Goal: Task Accomplishment & Management: Manage account settings

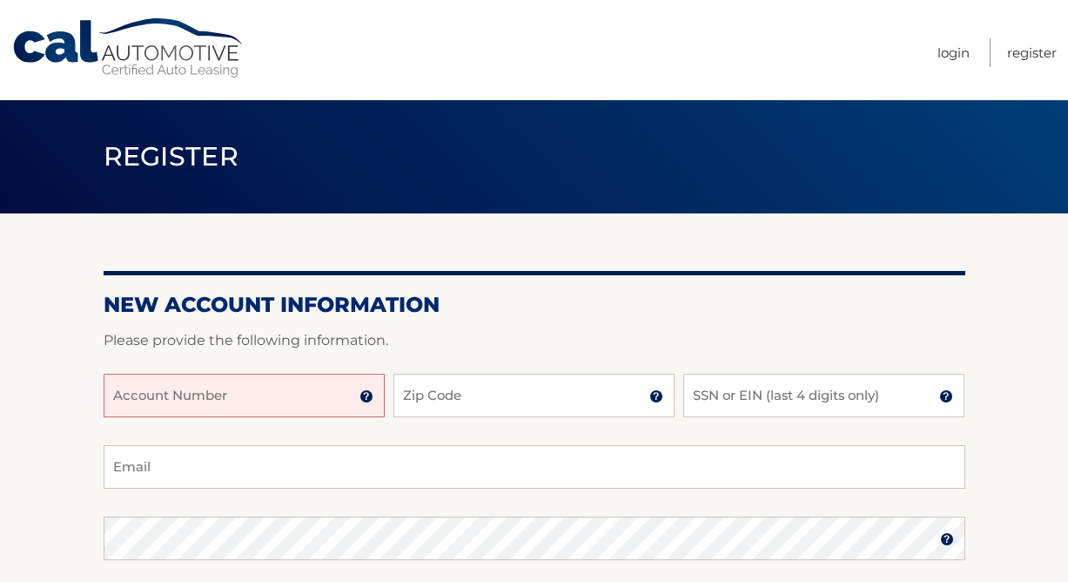
click at [277, 381] on input "Account Number" at bounding box center [244, 396] width 281 height 44
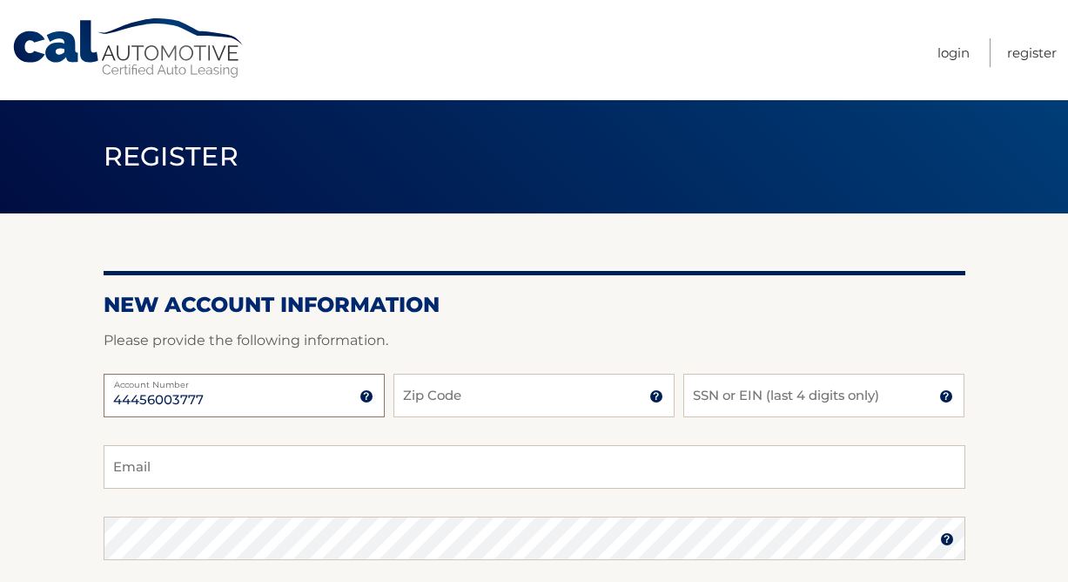
type input "44456003777"
click at [425, 414] on input "Zip Code" at bounding box center [534, 396] width 281 height 44
type input "14127"
type input "suebatts807@gmail.com"
click at [712, 396] on input "SSN or EIN (last 4 digits only)" at bounding box center [823, 396] width 281 height 44
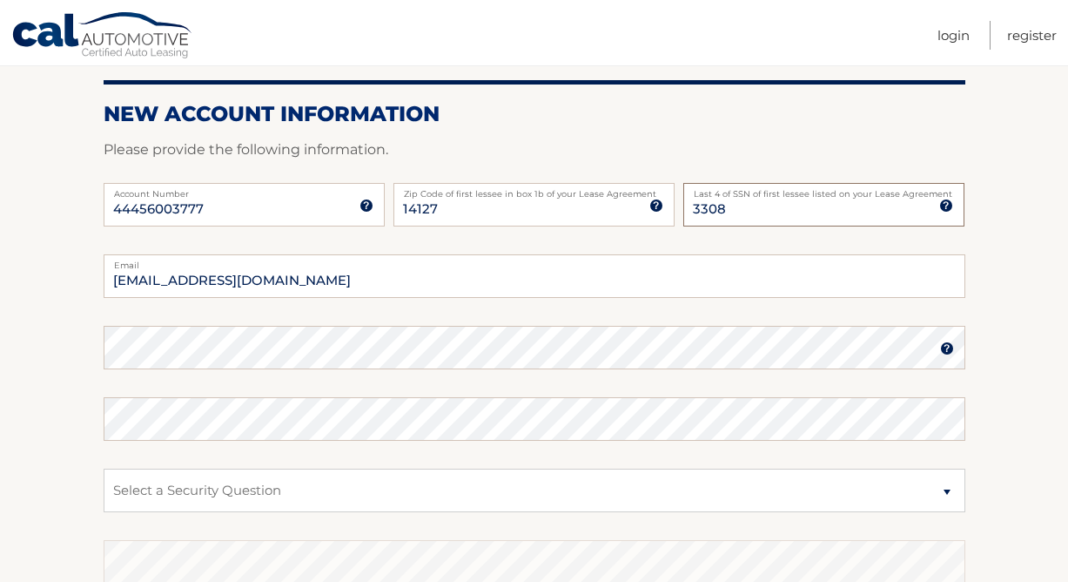
scroll to position [195, 0]
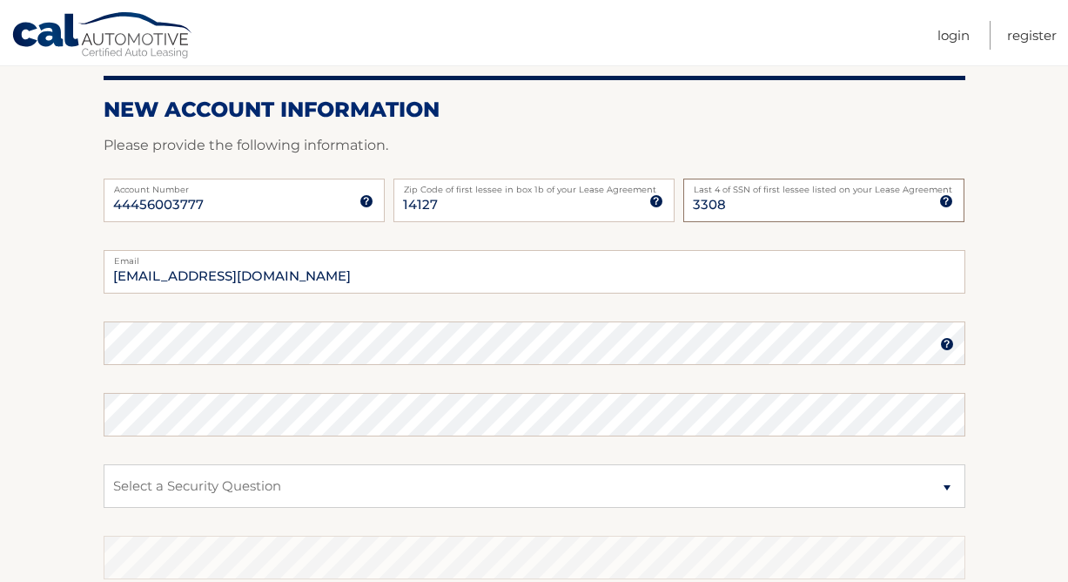
type input "3308"
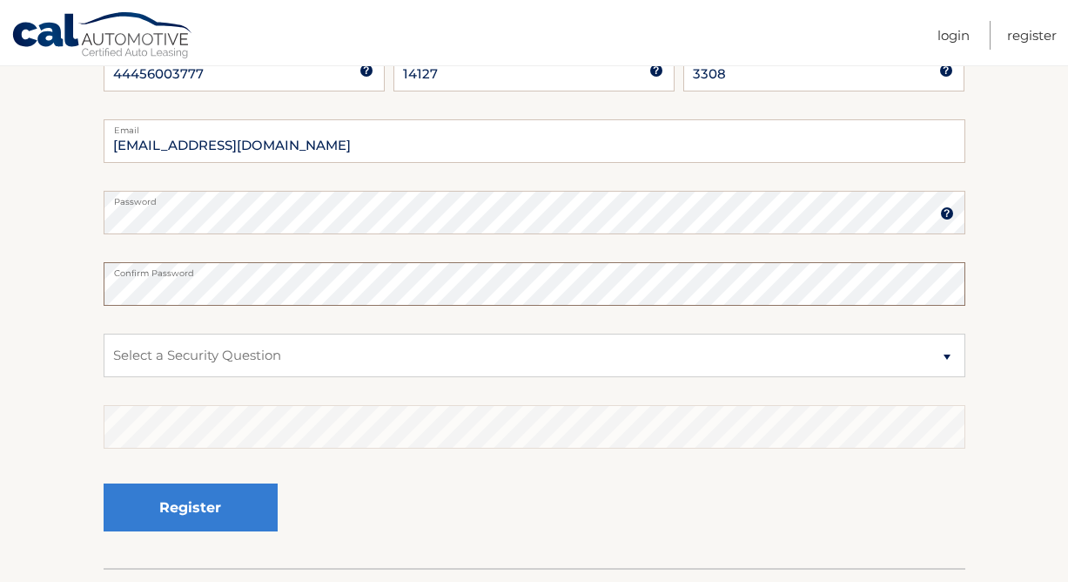
scroll to position [330, 0]
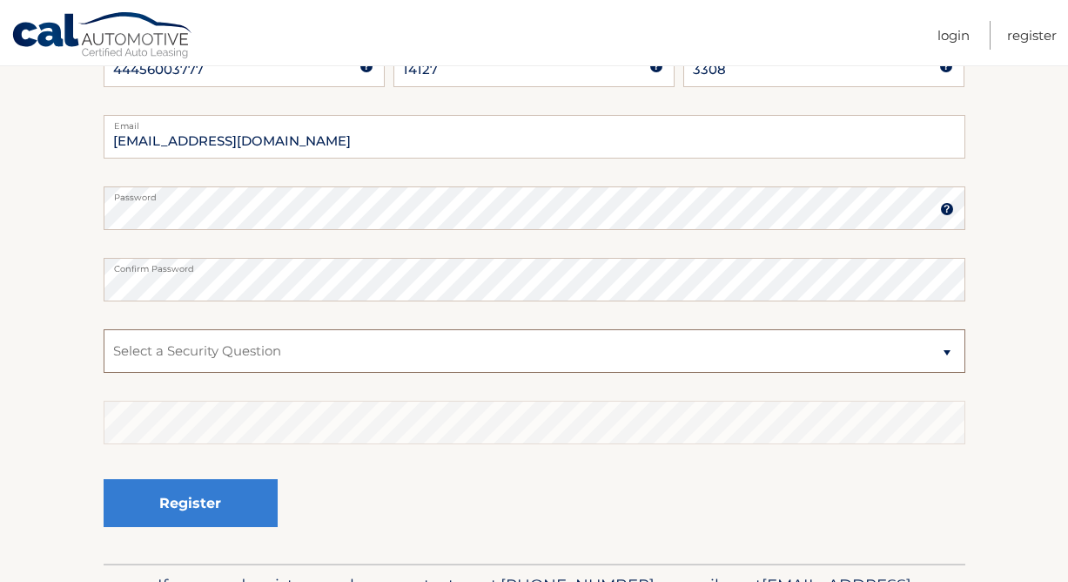
click at [948, 344] on select "Select a Security Question What was the name of your elementary school? What is…" at bounding box center [535, 351] width 862 height 44
select select "3"
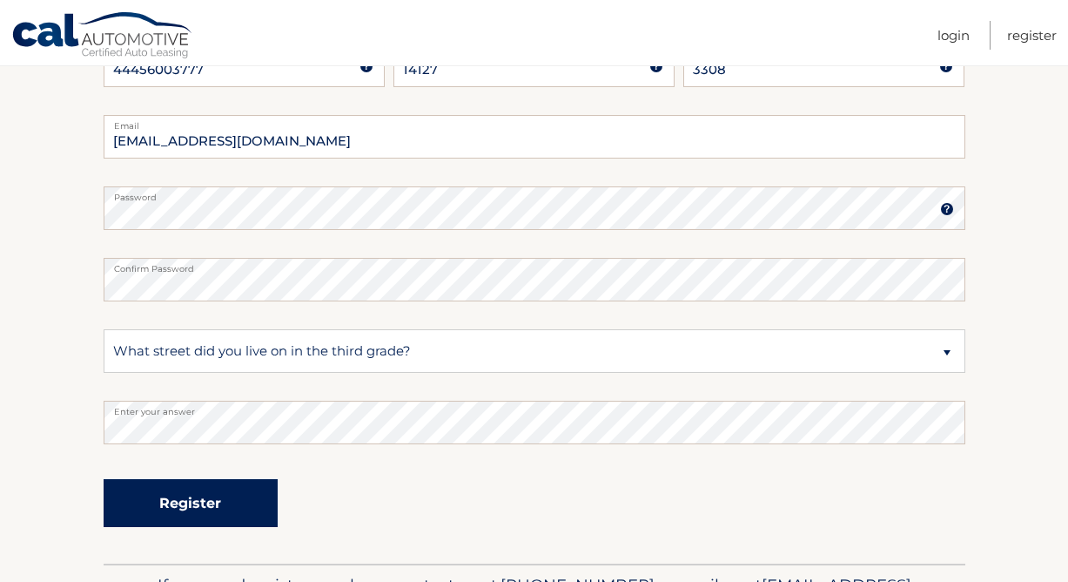
click at [212, 501] on button "Register" at bounding box center [191, 503] width 174 height 48
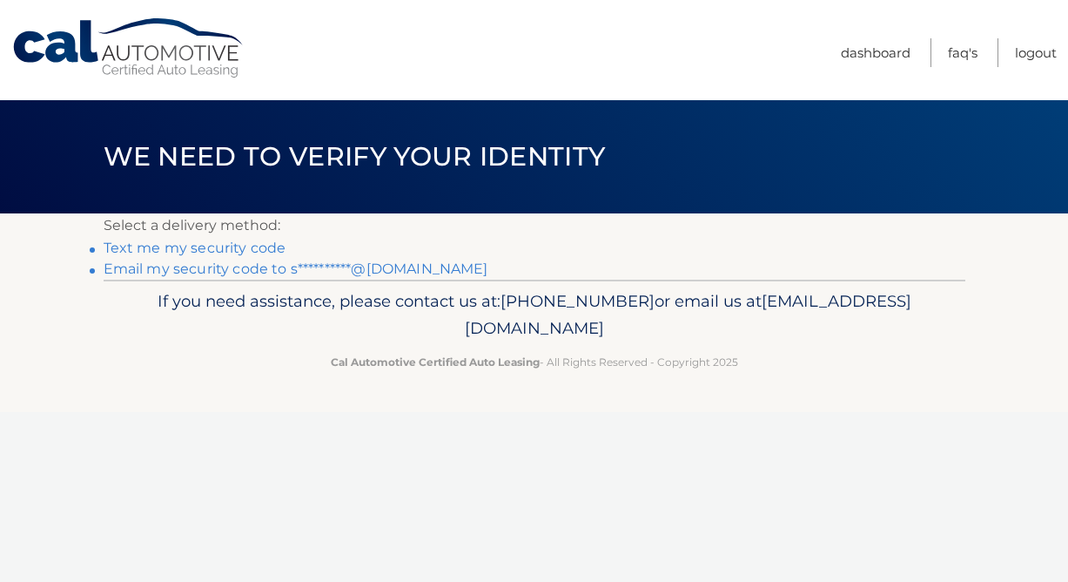
click at [321, 270] on link "**********" at bounding box center [296, 268] width 385 height 17
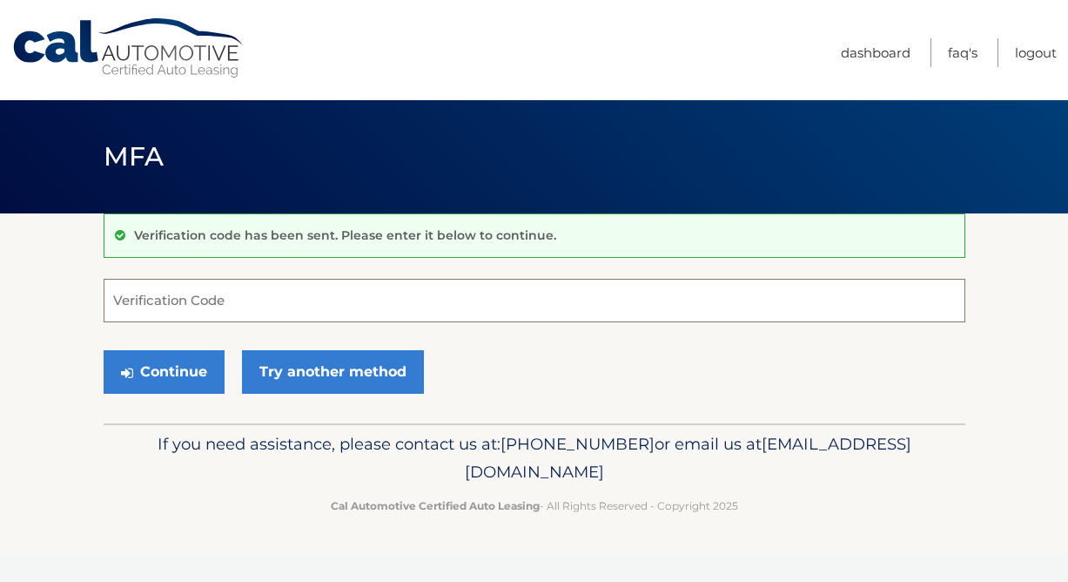
click at [257, 306] on input "Verification Code" at bounding box center [535, 301] width 862 height 44
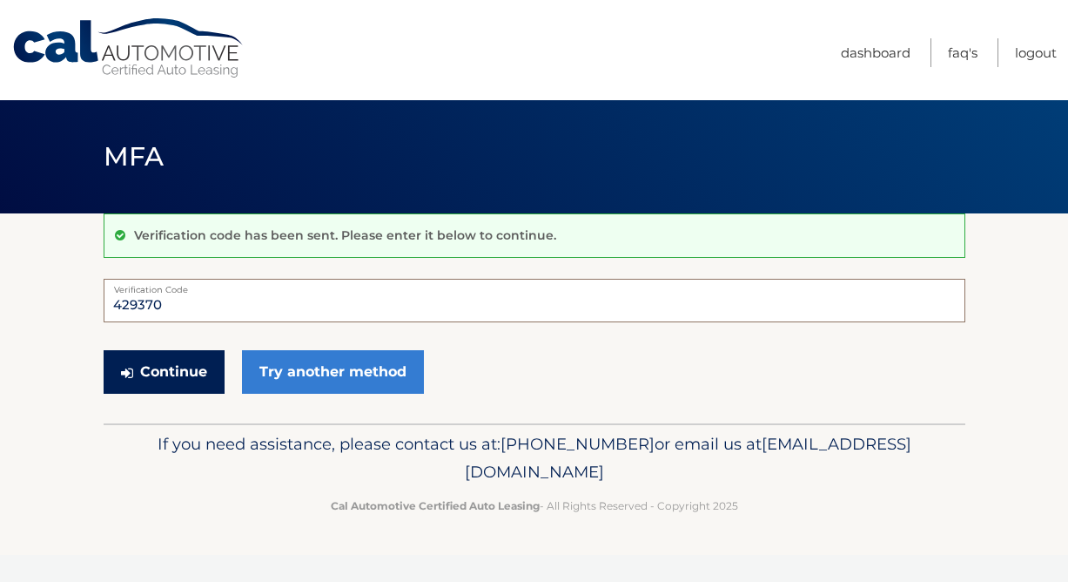
type input "429370"
click at [198, 370] on button "Continue" at bounding box center [164, 372] width 121 height 44
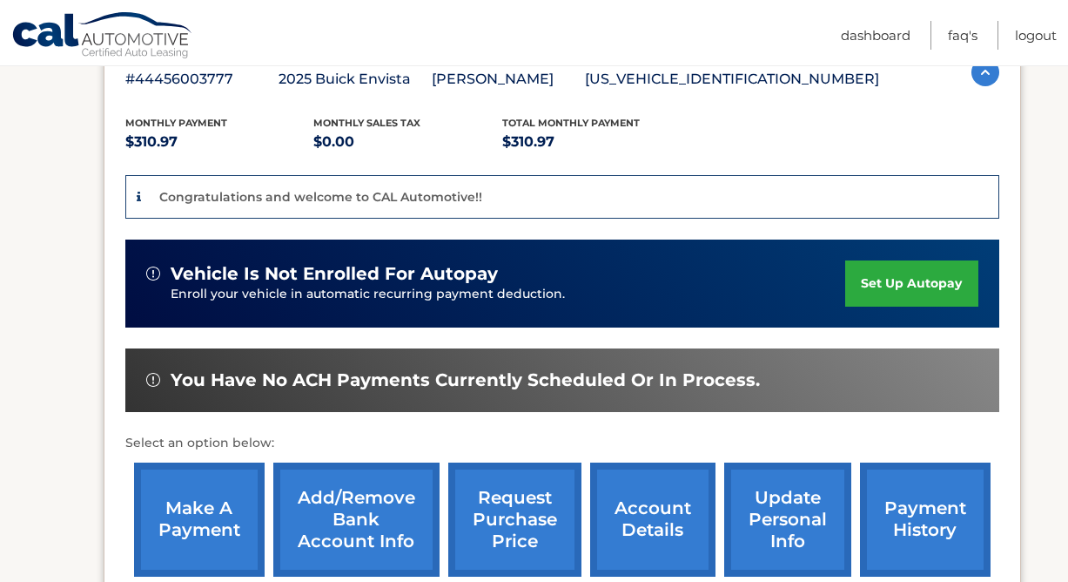
scroll to position [334, 0]
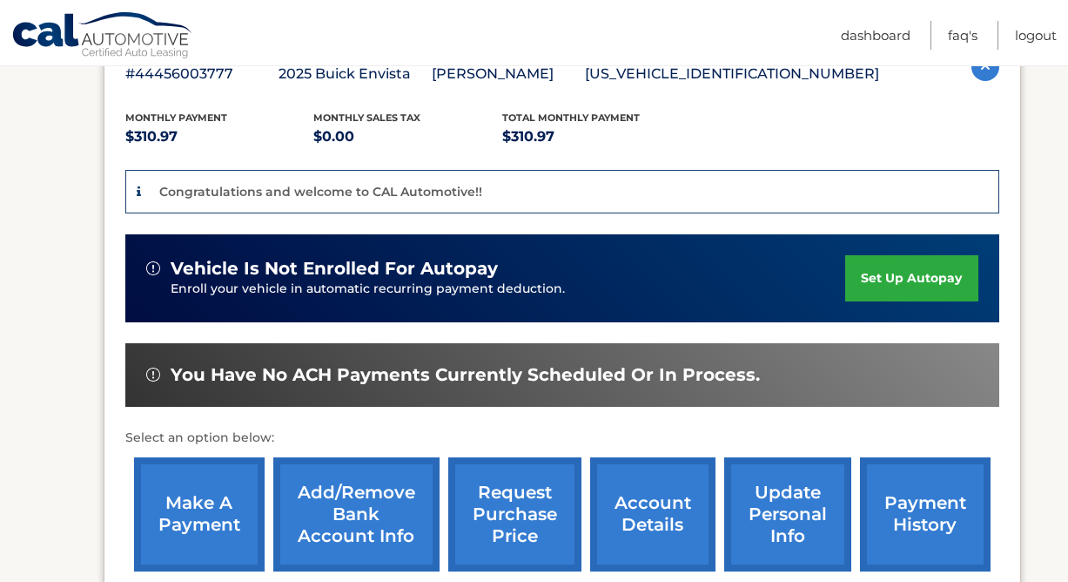
click at [910, 271] on link "set up autopay" at bounding box center [911, 278] width 132 height 46
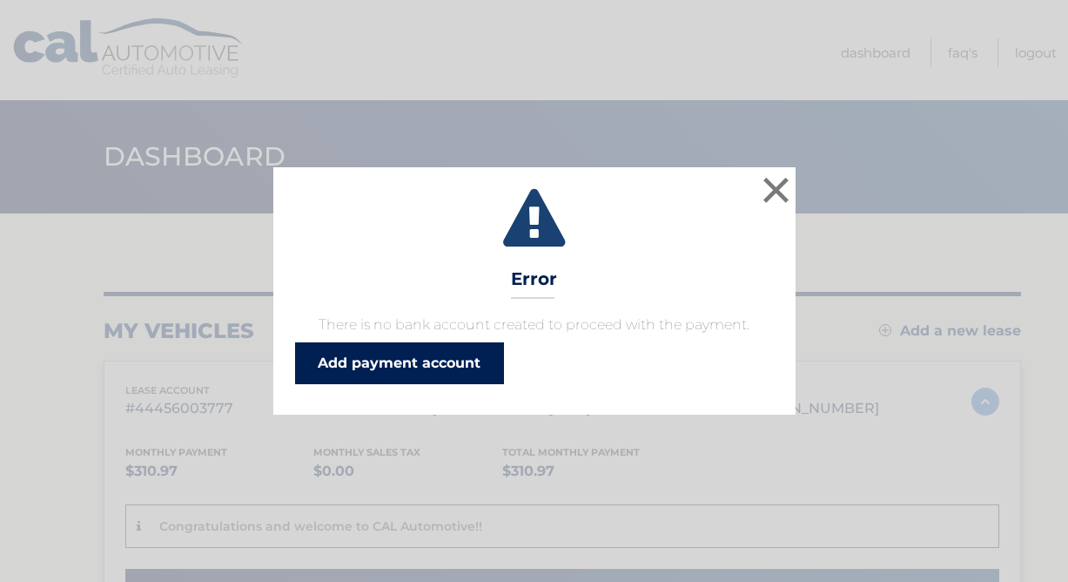
click at [399, 360] on link "Add payment account" at bounding box center [399, 363] width 209 height 42
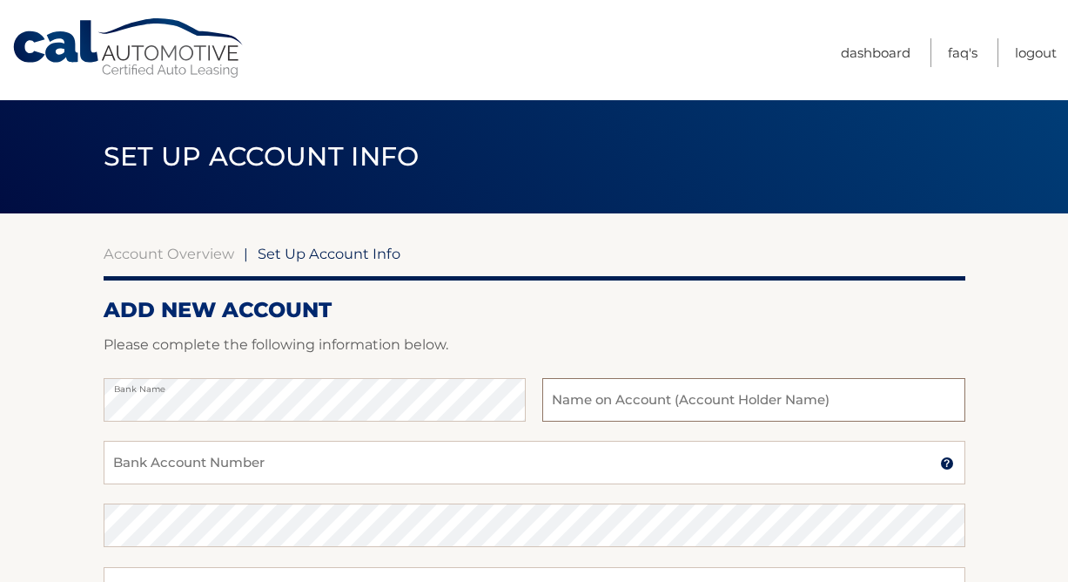
click at [614, 406] on input "text" at bounding box center [753, 400] width 422 height 44
type input "[PERSON_NAME]"
click at [131, 476] on input "Bank Account Number" at bounding box center [535, 463] width 862 height 44
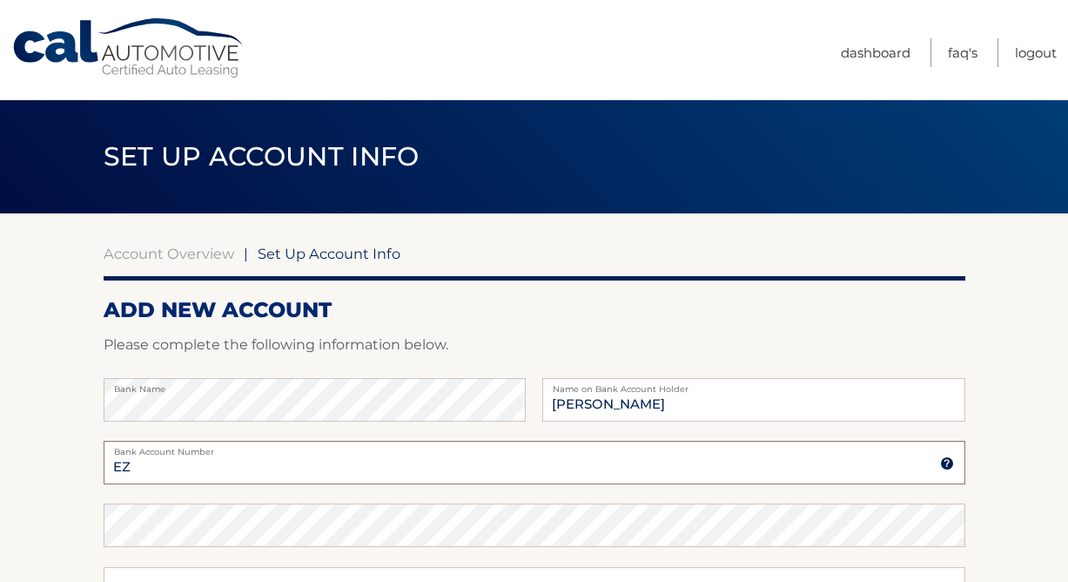
type input "E"
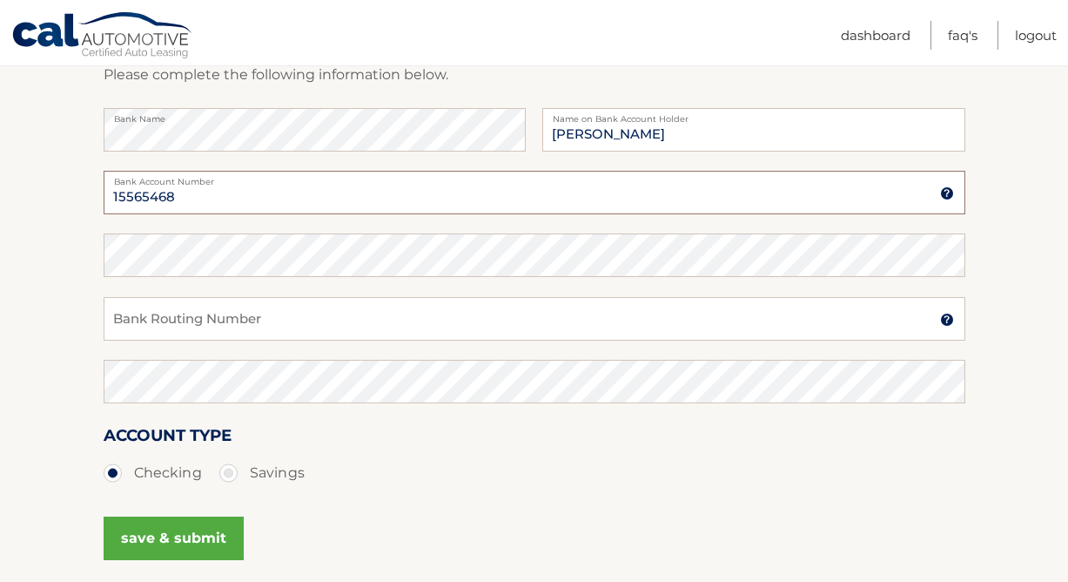
scroll to position [272, 0]
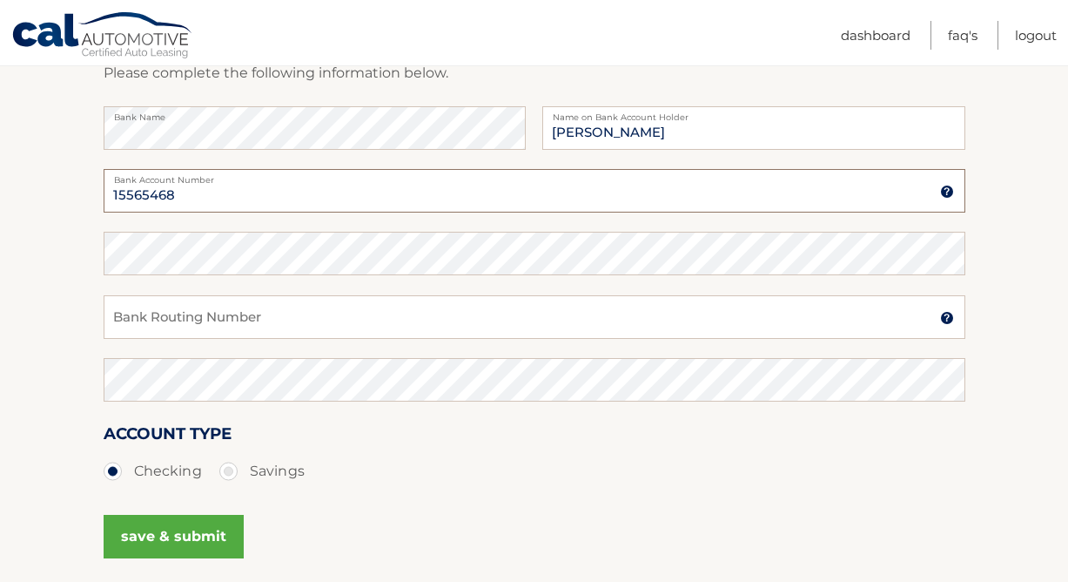
type input "15565468"
click at [184, 328] on input "Bank Routing Number" at bounding box center [535, 317] width 862 height 44
type input "022000046"
click at [177, 540] on button "save & submit" at bounding box center [174, 537] width 140 height 44
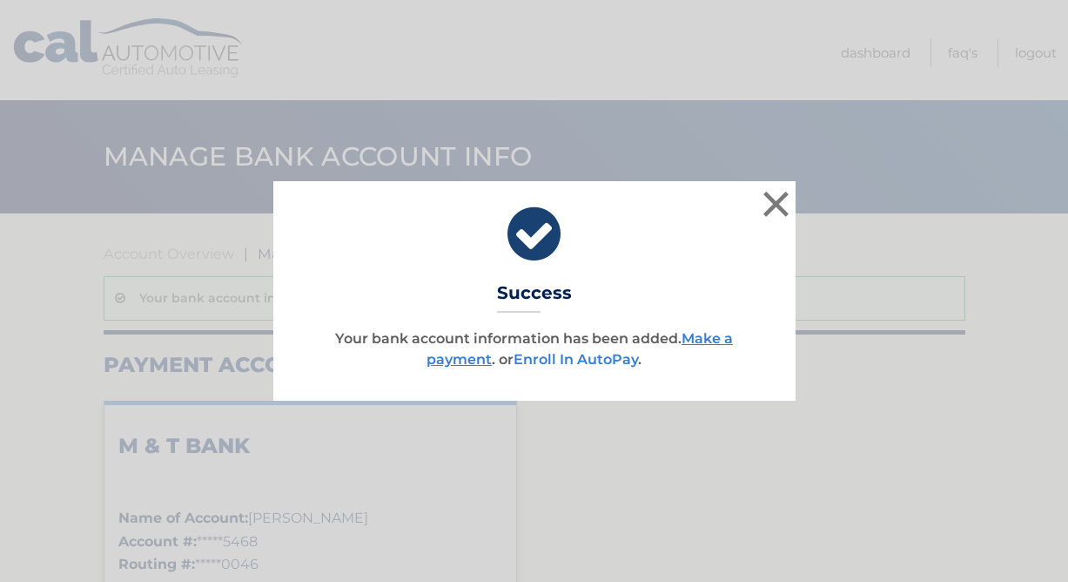
click at [556, 361] on link "Enroll In AutoPay" at bounding box center [576, 359] width 125 height 17
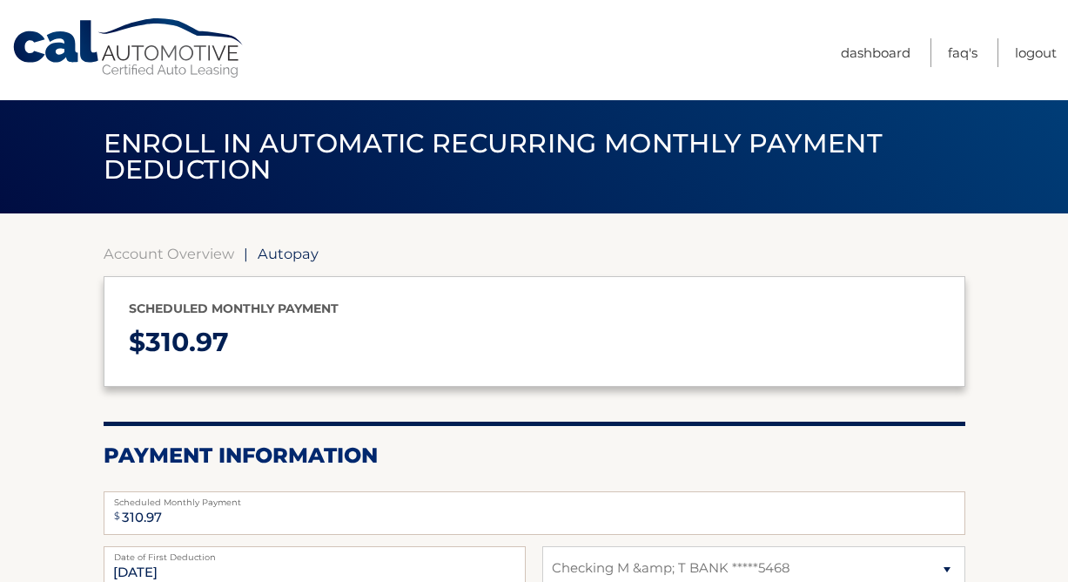
select select "MDUxZmFhNDMtMmMwYS00Njk0LWFhYjUtZTYwMjYzZWU0Zjdi"
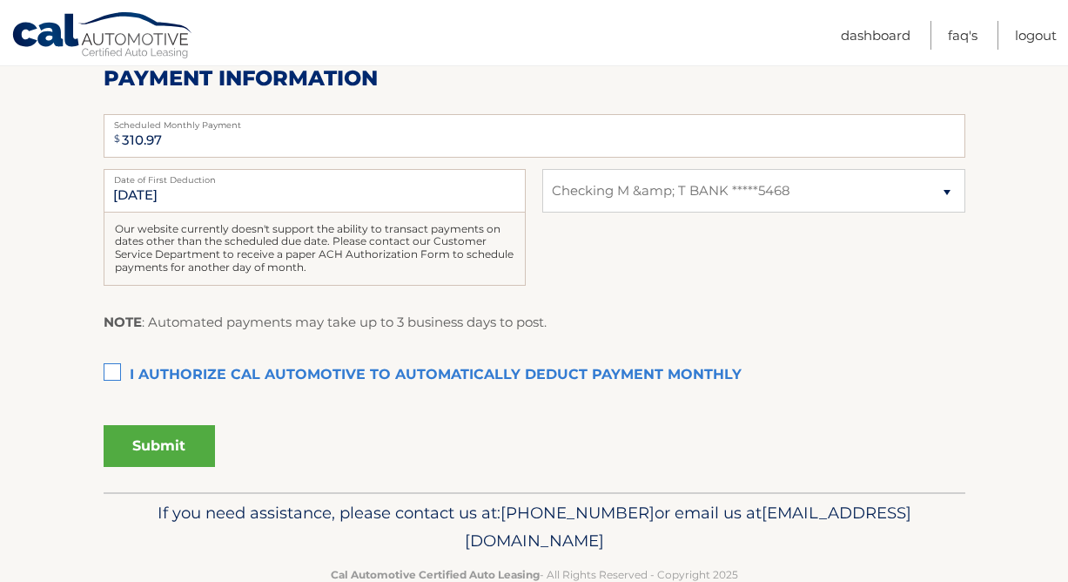
scroll to position [400, 0]
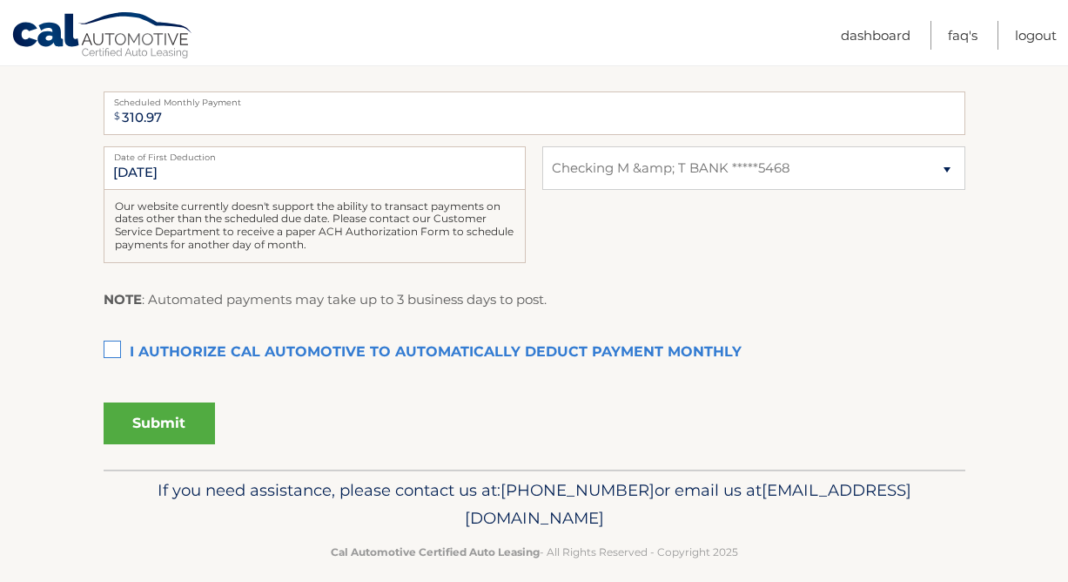
click at [114, 339] on label "I authorize cal automotive to automatically deduct payment monthly This checkbo…" at bounding box center [535, 352] width 862 height 35
click at [0, 0] on input "I authorize cal automotive to automatically deduct payment monthly This checkbo…" at bounding box center [0, 0] width 0 height 0
click at [141, 424] on button "Submit" at bounding box center [159, 423] width 111 height 42
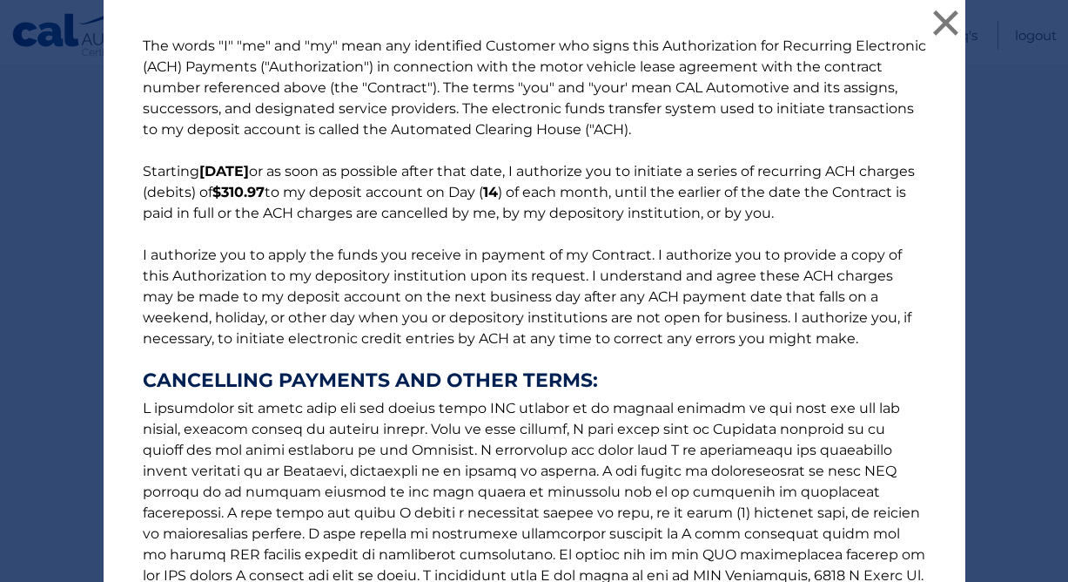
scroll to position [241, 0]
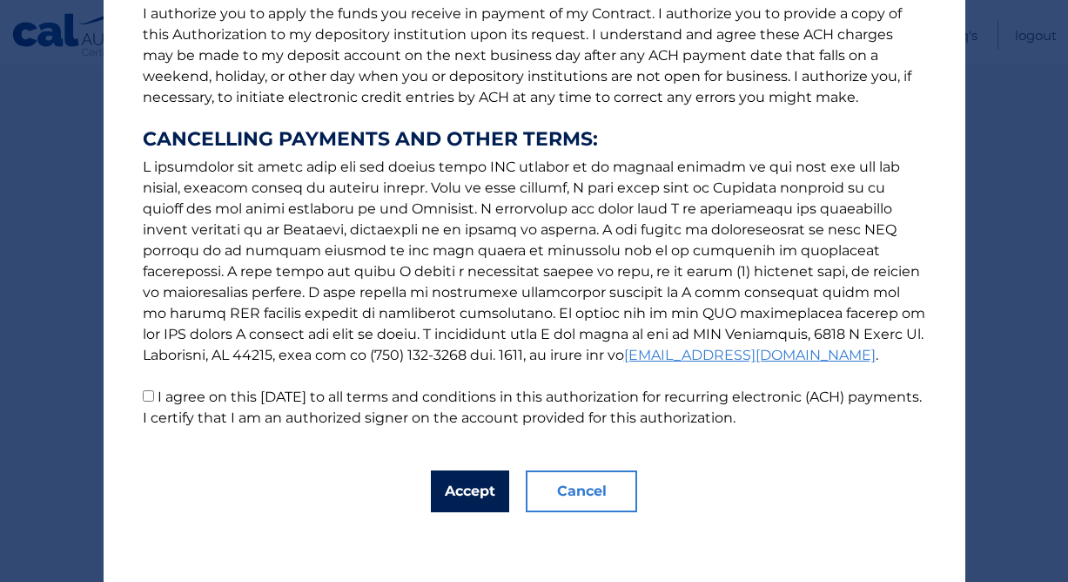
click at [476, 495] on button "Accept" at bounding box center [470, 491] width 78 height 42
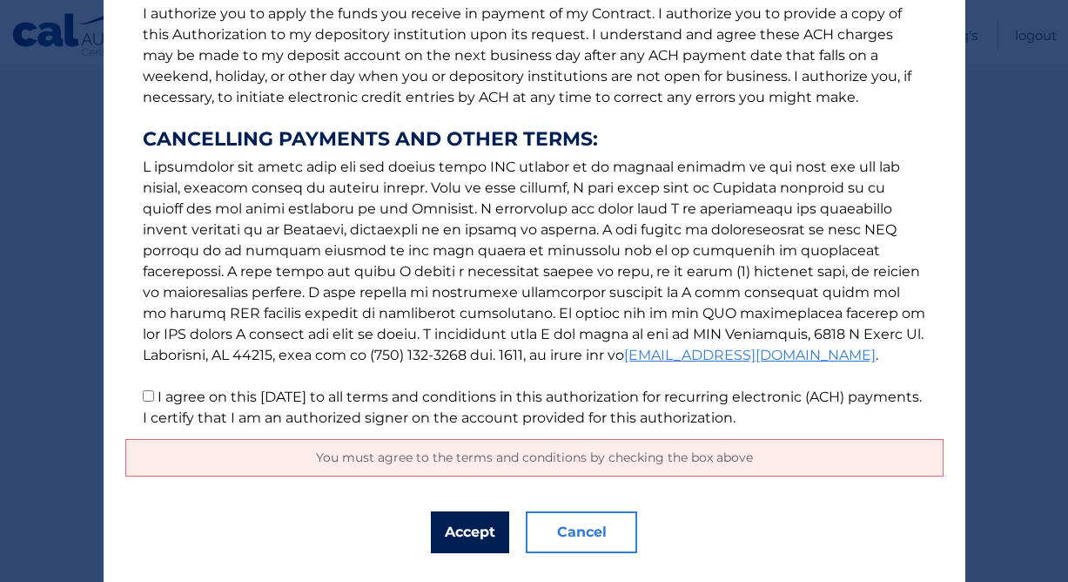
click at [468, 528] on button "Accept" at bounding box center [470, 532] width 78 height 42
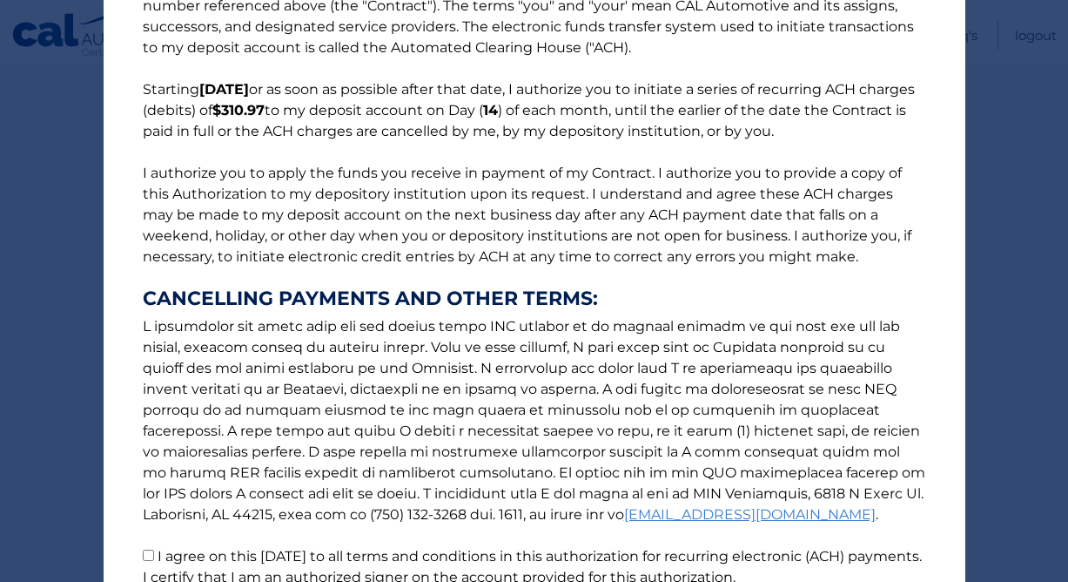
scroll to position [282, 0]
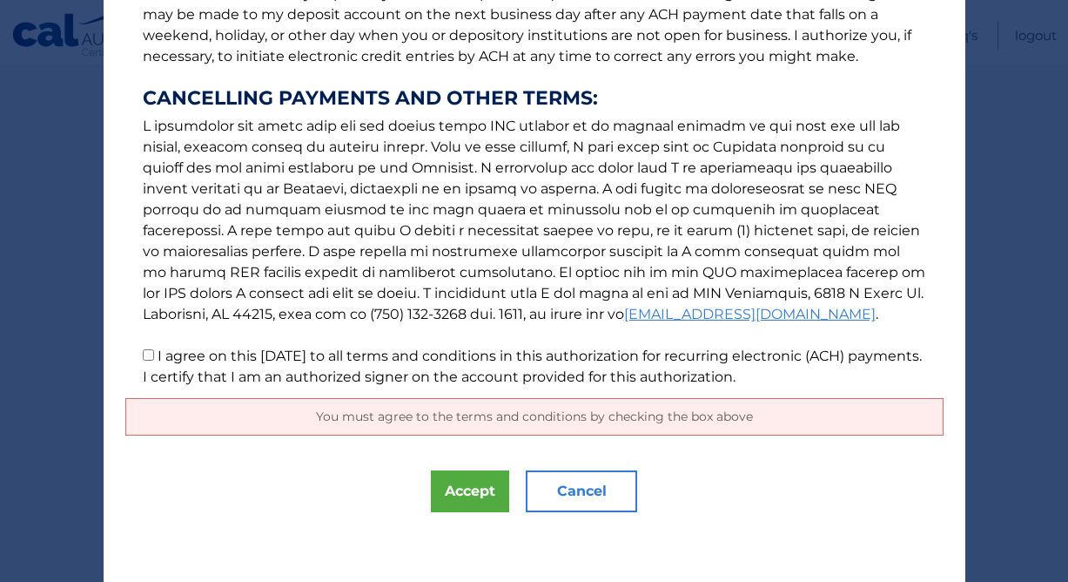
click at [149, 354] on input "I agree on this 09/07/2025 to all terms and conditions in this authorization fo…" at bounding box center [148, 354] width 11 height 11
checkbox input "true"
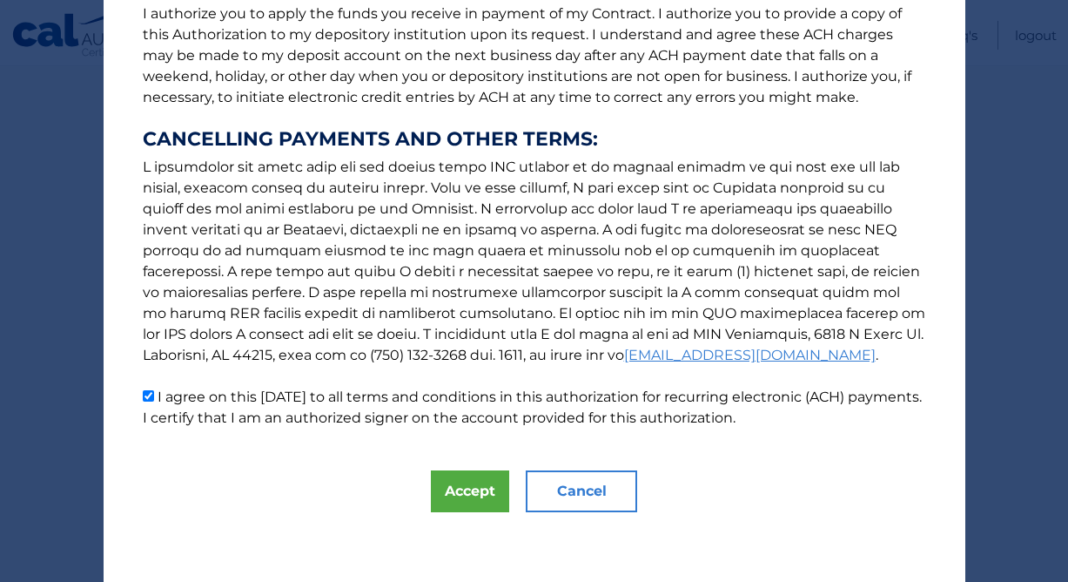
scroll to position [241, 0]
click at [466, 489] on button "Accept" at bounding box center [470, 491] width 78 height 42
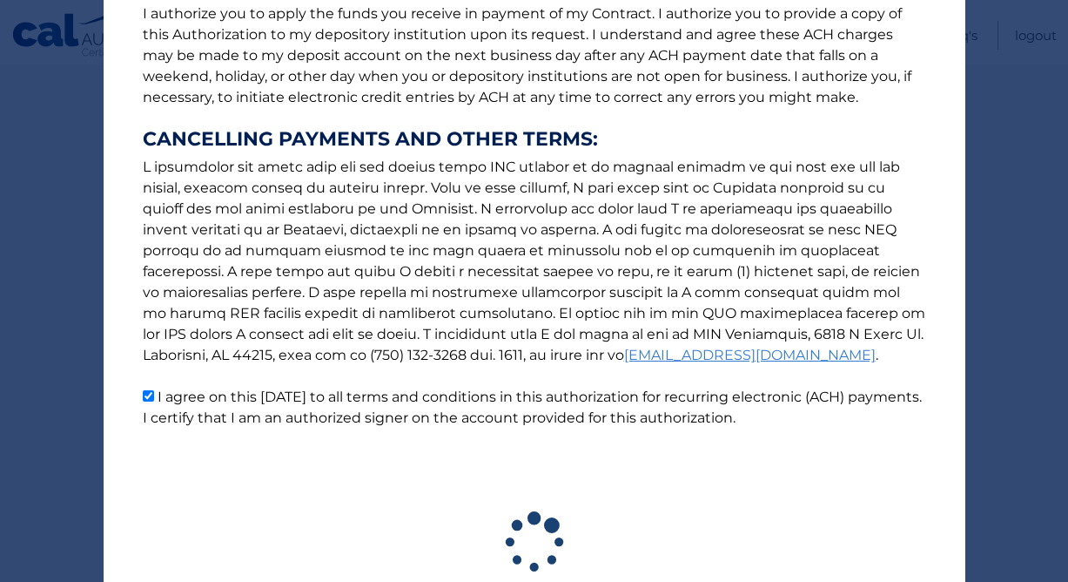
scroll to position [370, 0]
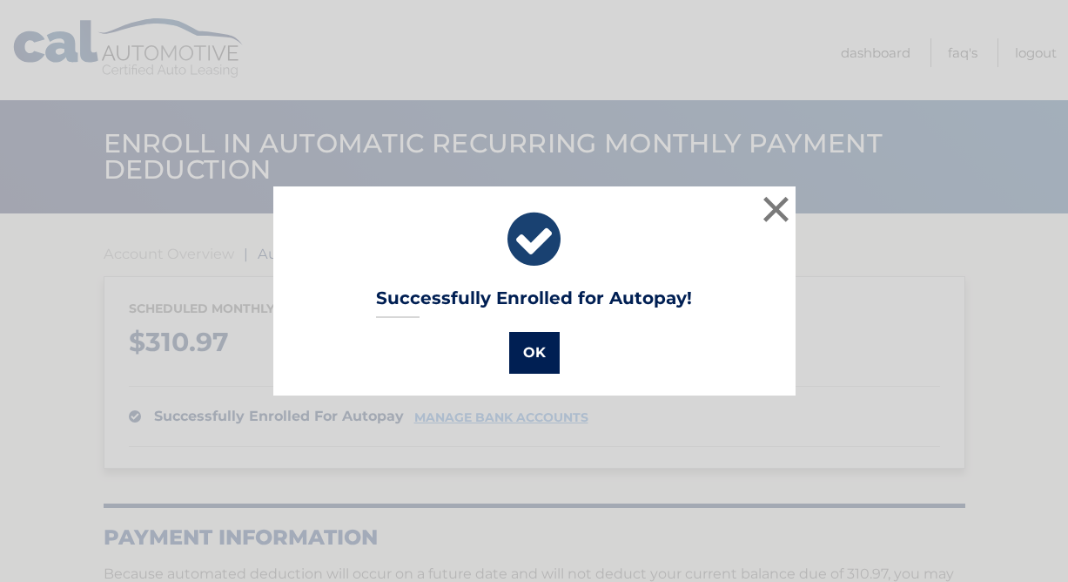
click at [532, 352] on button "OK" at bounding box center [534, 353] width 50 height 42
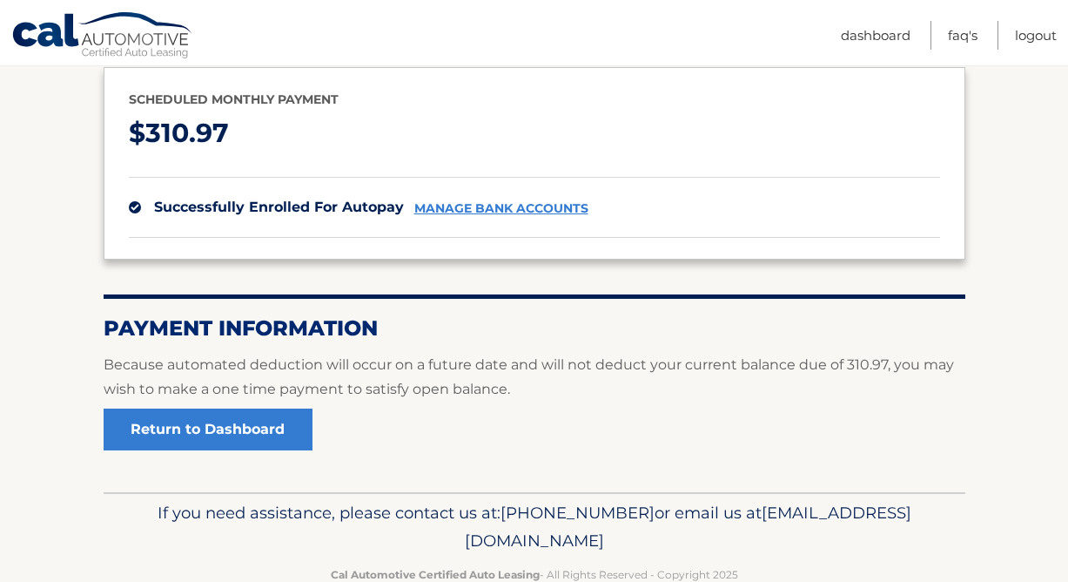
scroll to position [211, 0]
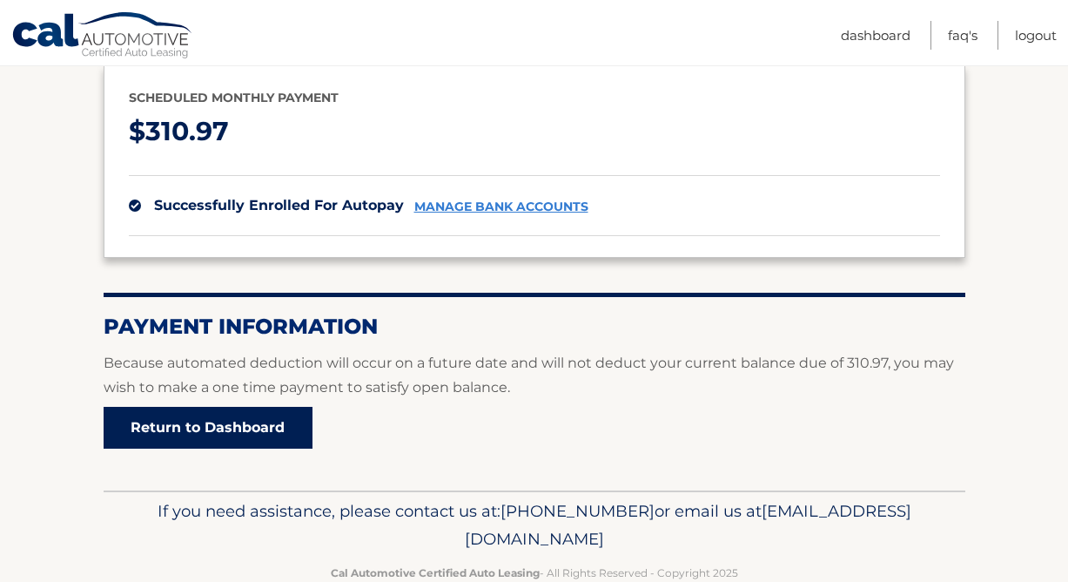
click at [178, 432] on link "Return to Dashboard" at bounding box center [208, 428] width 209 height 42
